Goal: Task Accomplishment & Management: Complete application form

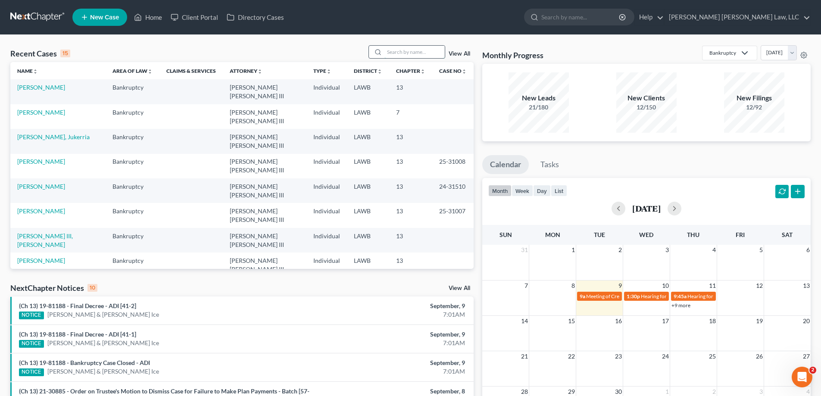
click at [404, 50] on input "search" at bounding box center [414, 52] width 60 height 12
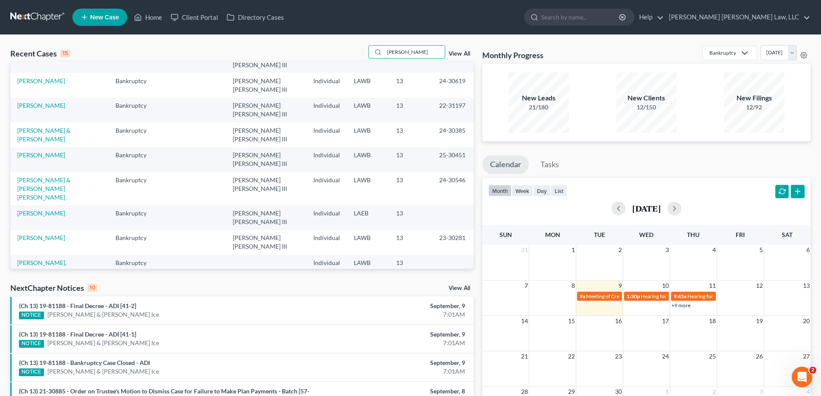
scroll to position [8, 0]
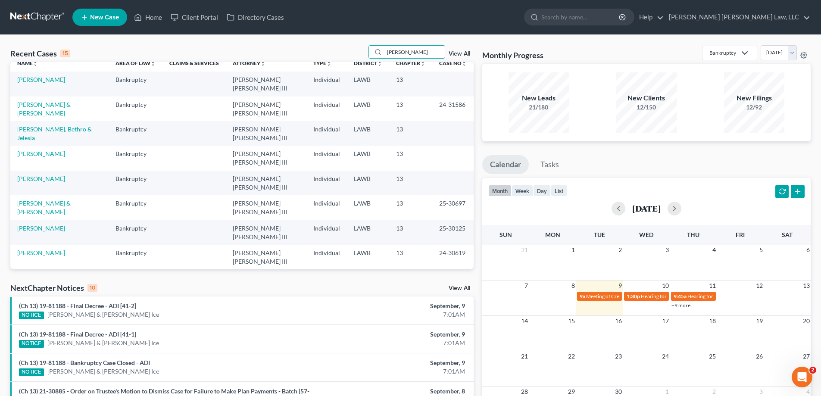
drag, startPoint x: 409, startPoint y: 51, endPoint x: 318, endPoint y: 49, distance: 90.9
click at [334, 50] on div "Recent Cases 15 [PERSON_NAME] View All" at bounding box center [241, 53] width 463 height 17
type input "25-30277"
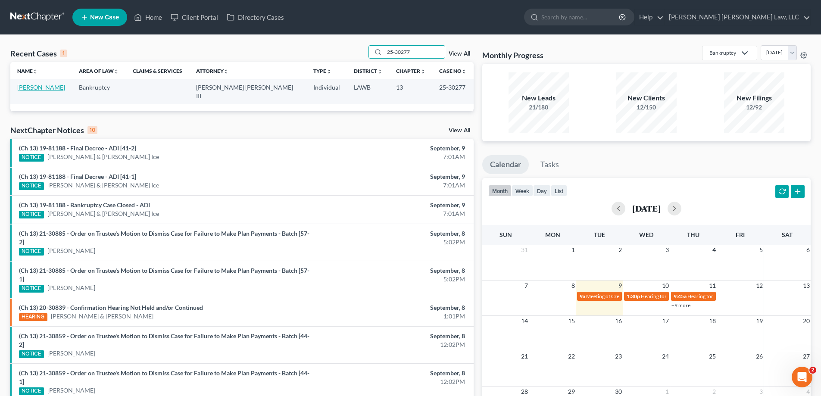
click at [41, 84] on td "[PERSON_NAME]" at bounding box center [41, 91] width 62 height 25
click at [44, 85] on link "[PERSON_NAME]" at bounding box center [41, 87] width 48 height 7
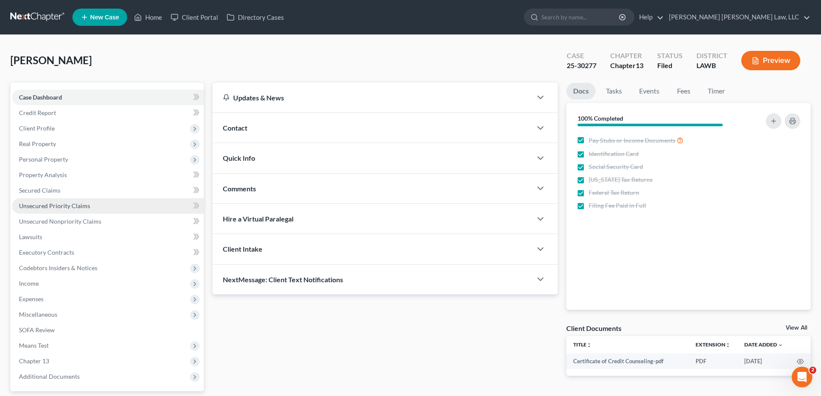
click at [62, 206] on span "Unsecured Priority Claims" at bounding box center [54, 205] width 71 height 7
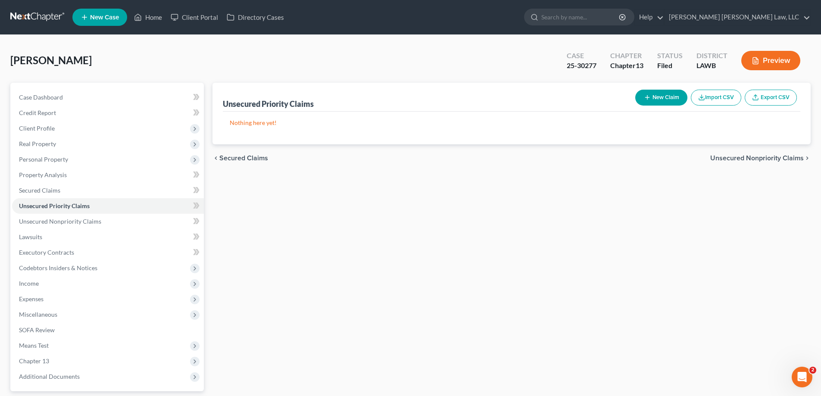
click at [664, 90] on button "New Claim" at bounding box center [661, 98] width 52 height 16
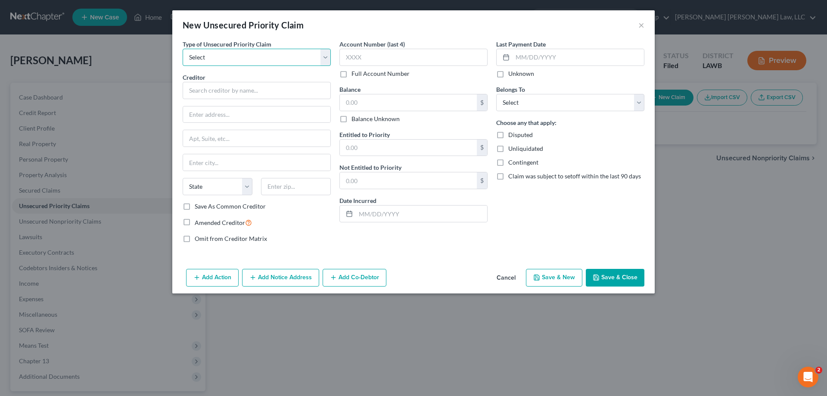
click at [214, 55] on select "Select Taxes & Other Government Units Domestic Support Obligations Extensions o…" at bounding box center [257, 57] width 148 height 17
select select "0"
click at [183, 49] on select "Select Taxes & Other Government Units Domestic Support Obligations Extensions o…" at bounding box center [257, 57] width 148 height 17
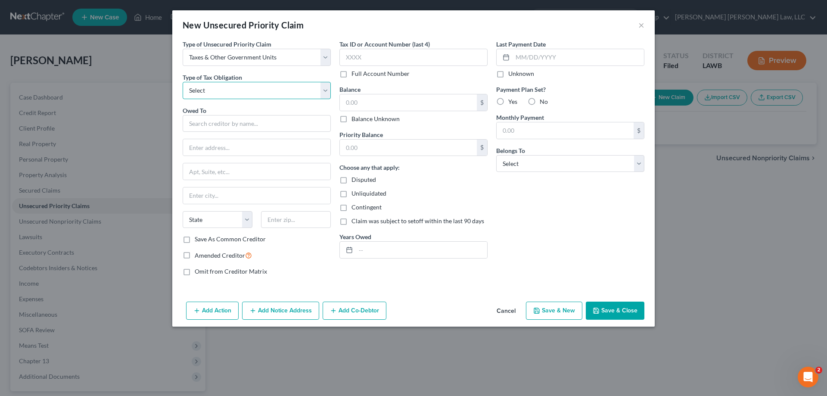
click at [218, 96] on select "Select Federal City State Franchise Tax Board Other" at bounding box center [257, 90] width 148 height 17
select select "2"
click at [183, 82] on select "Select Federal City State Franchise Tax Board Other" at bounding box center [257, 90] width 148 height 17
click at [213, 121] on input "text" at bounding box center [257, 123] width 148 height 17
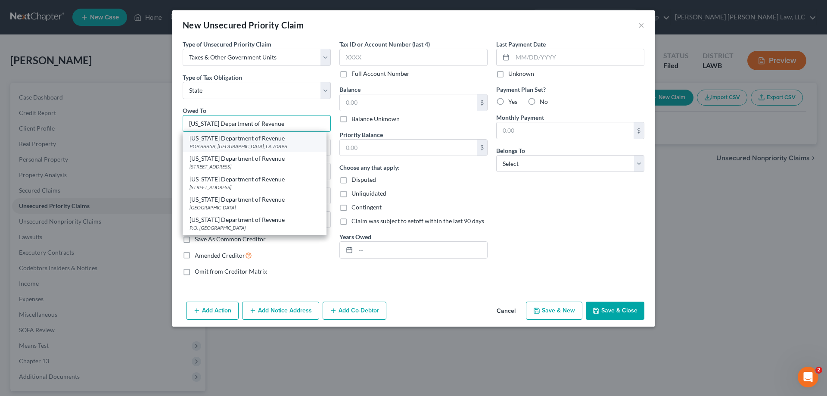
type input "[US_STATE] Department of Revenue"
click at [232, 147] on div "POB 66658, [GEOGRAPHIC_DATA], LA 70896" at bounding box center [255, 146] width 130 height 7
type input "POB 66658"
type input "Baton Rouge"
select select "19"
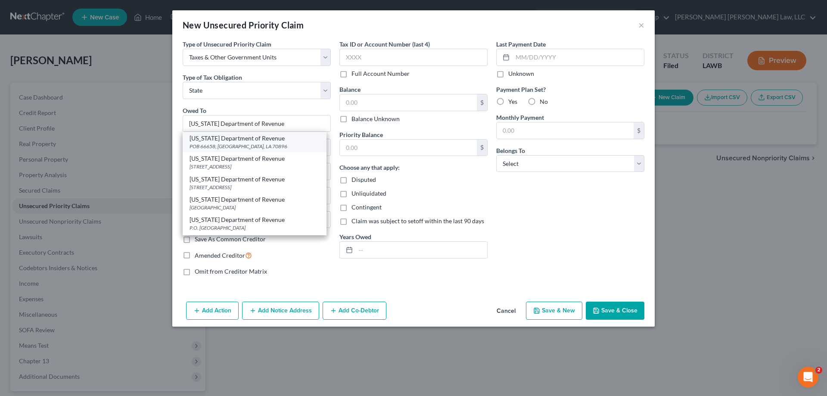
type input "70896"
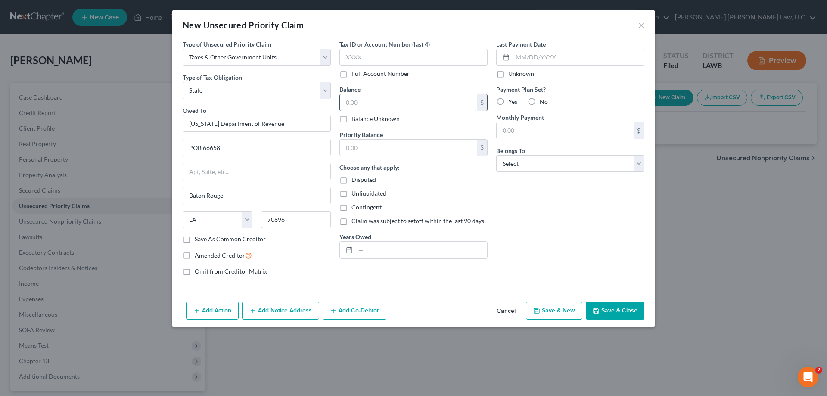
click at [379, 105] on input "text" at bounding box center [408, 102] width 137 height 16
type input "726.94"
click at [396, 141] on input "text" at bounding box center [408, 148] width 137 height 16
type input "726.94"
click at [532, 158] on select "Select Debtor 1 Only Debtor 2 Only Debtor 1 And Debtor 2 Only At Least One Of T…" at bounding box center [570, 163] width 148 height 17
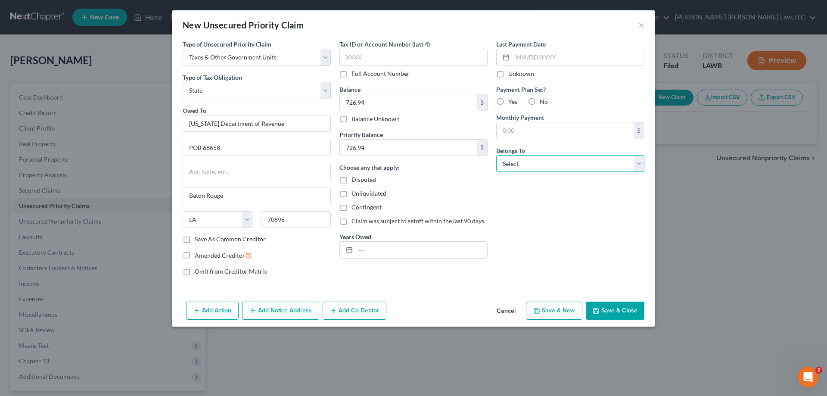
select select "0"
click at [496, 155] on select "Select Debtor 1 Only Debtor 2 Only Debtor 1 And Debtor 2 Only At Least One Of T…" at bounding box center [570, 163] width 148 height 17
click at [540, 101] on label "No" at bounding box center [544, 101] width 8 height 9
click at [543, 101] on input "No" at bounding box center [546, 100] width 6 height 6
radio input "true"
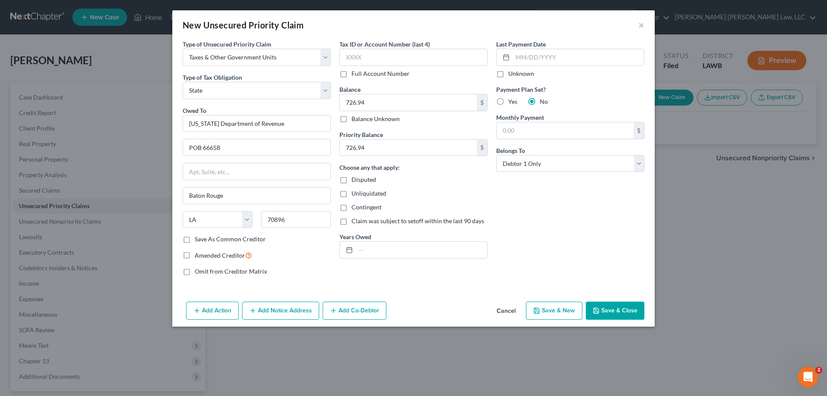
click at [540, 101] on label "No" at bounding box center [544, 101] width 8 height 9
click at [543, 101] on input "No" at bounding box center [546, 100] width 6 height 6
click at [618, 312] on button "Save & Close" at bounding box center [615, 311] width 59 height 18
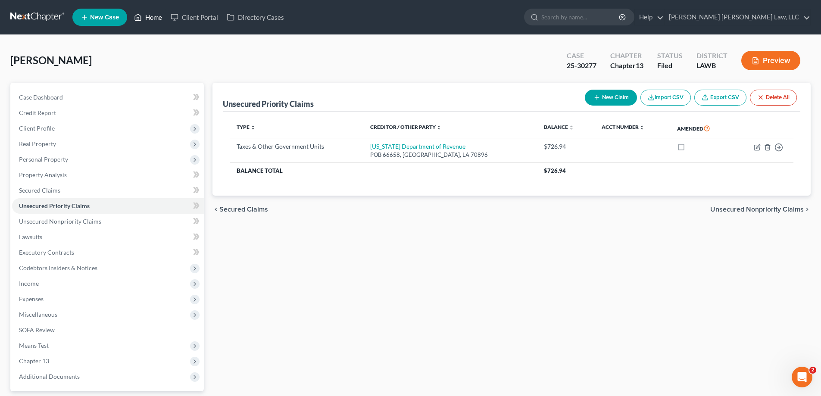
click at [161, 16] on link "Home" at bounding box center [148, 17] width 37 height 16
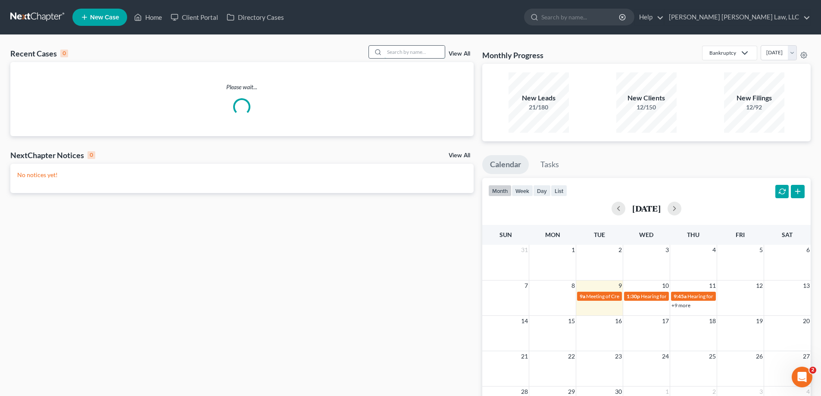
click at [396, 48] on input "search" at bounding box center [414, 52] width 60 height 12
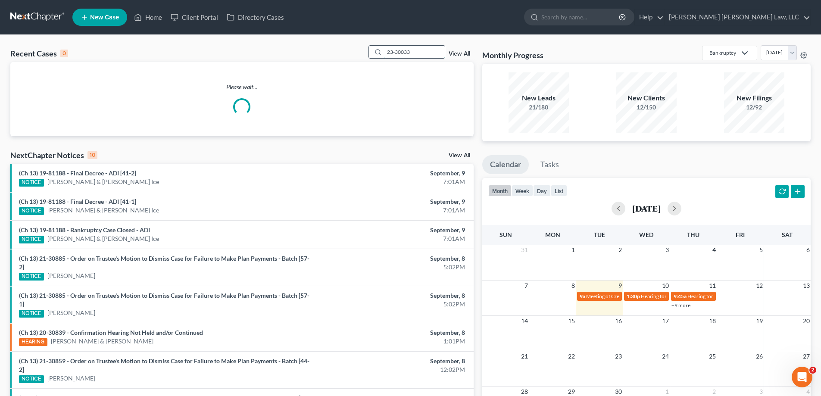
type input "23-30033"
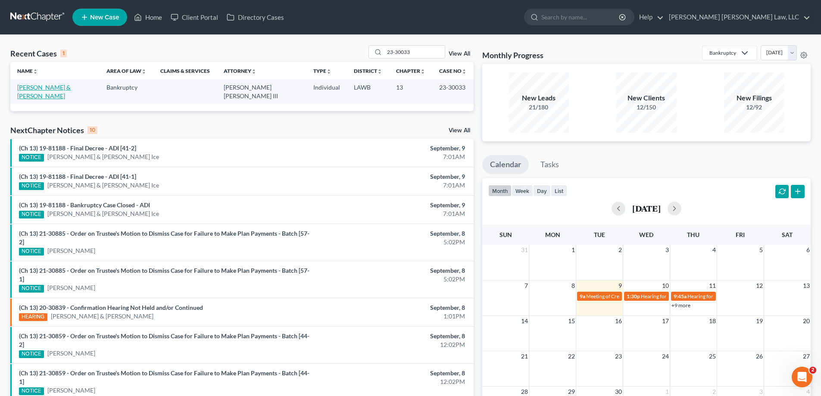
click at [28, 88] on link "[PERSON_NAME] & [PERSON_NAME]" at bounding box center [43, 92] width 53 height 16
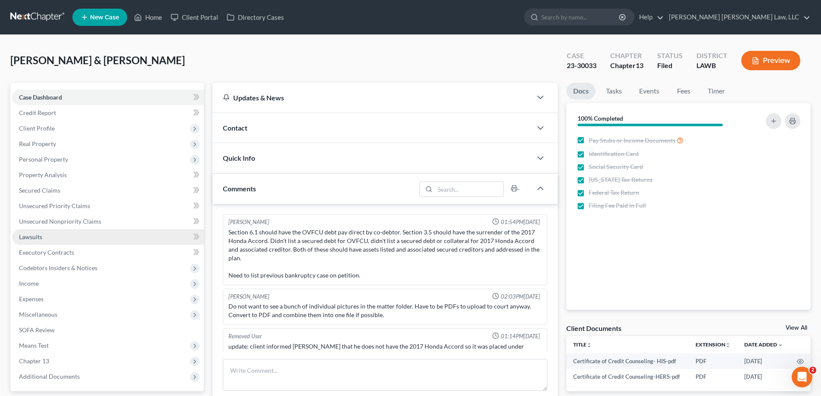
scroll to position [13, 0]
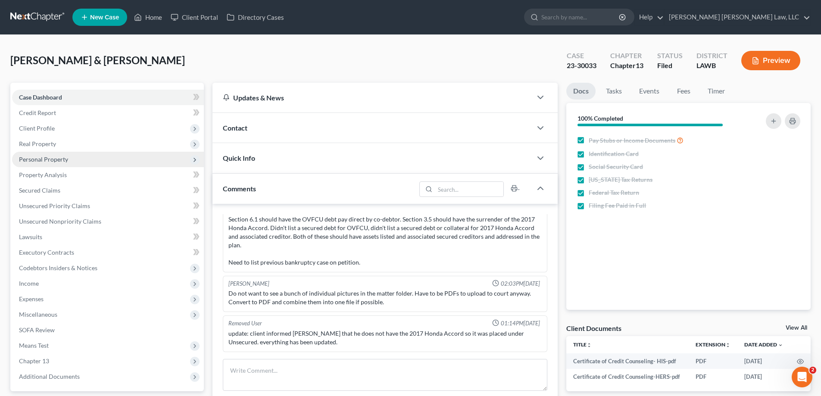
click at [47, 162] on span "Personal Property" at bounding box center [43, 159] width 49 height 7
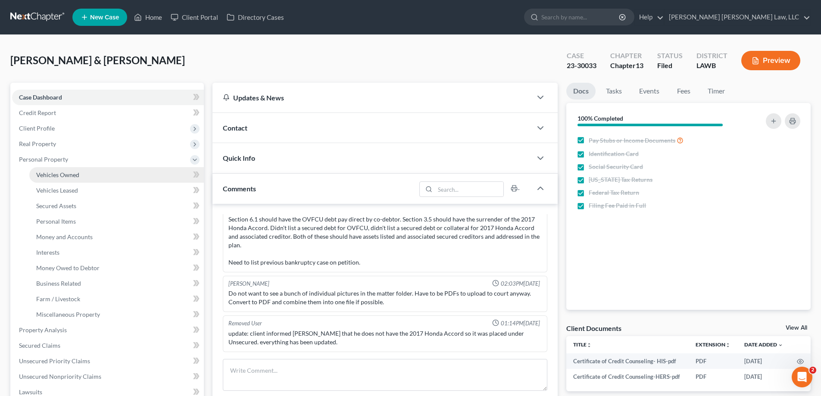
click at [91, 179] on link "Vehicles Owned" at bounding box center [116, 175] width 174 height 16
